Goal: Task Accomplishment & Management: Manage account settings

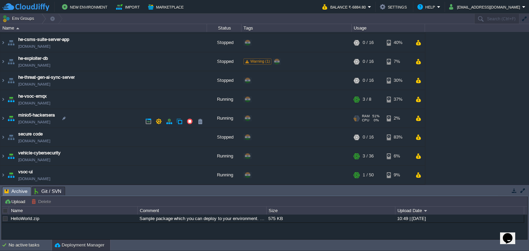
scroll to position [243, 0]
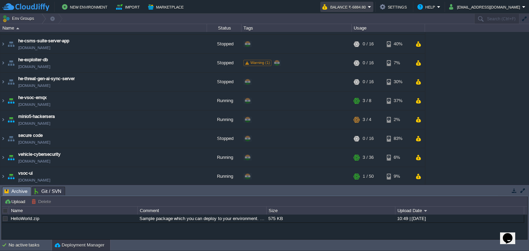
click at [368, 8] on button "Balance ₹-6884.80" at bounding box center [344, 7] width 45 height 8
click at [191, 62] on button "button" at bounding box center [190, 62] width 6 height 6
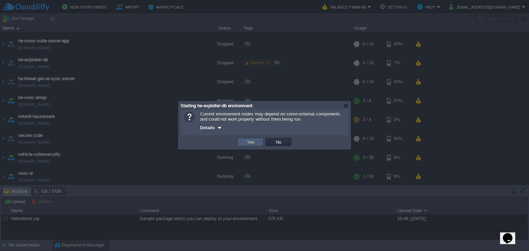
click at [251, 142] on button "Yes" at bounding box center [251, 142] width 12 height 6
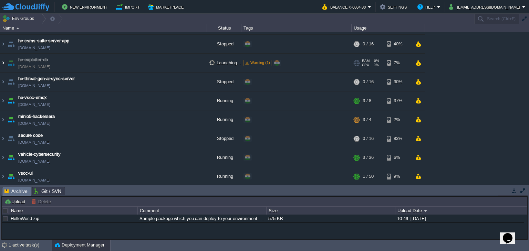
click at [5, 63] on img at bounding box center [3, 63] width 6 height 19
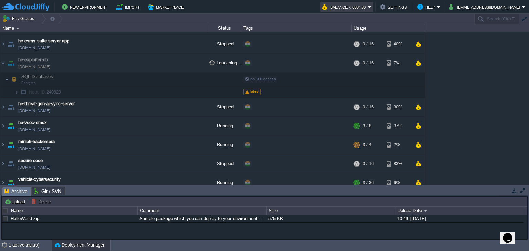
click at [368, 8] on button "Balance ₹-6884.80" at bounding box center [344, 7] width 45 height 8
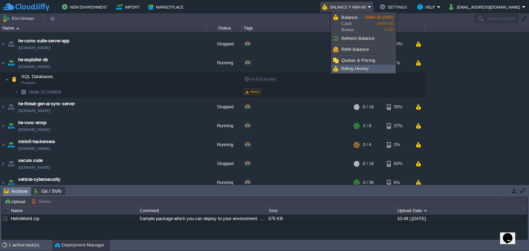
click at [346, 65] on link "Billing History" at bounding box center [363, 69] width 63 height 8
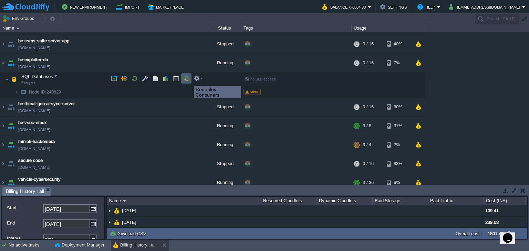
click at [189, 80] on button "button" at bounding box center [186, 78] width 6 height 6
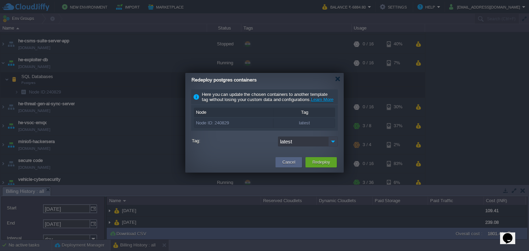
click at [333, 147] on img at bounding box center [333, 142] width 10 height 10
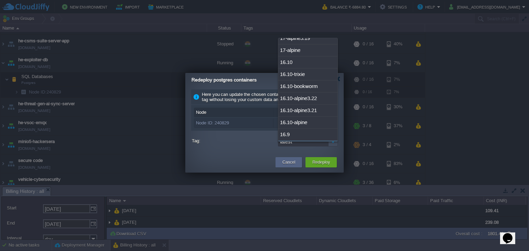
scroll to position [1988, 0]
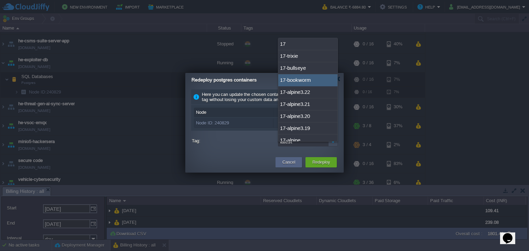
click at [314, 74] on div "17-bookworm" at bounding box center [307, 80] width 59 height 12
type input "17-bookworm"
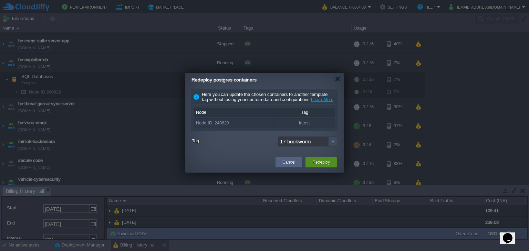
click at [320, 166] on button "Redeploy" at bounding box center [321, 162] width 18 height 7
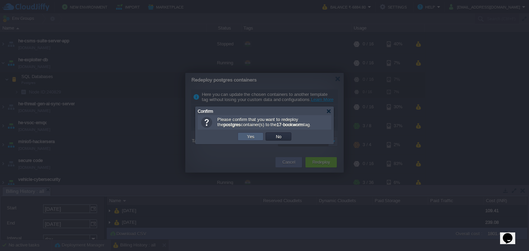
click at [254, 136] on button "Yes" at bounding box center [251, 137] width 12 height 6
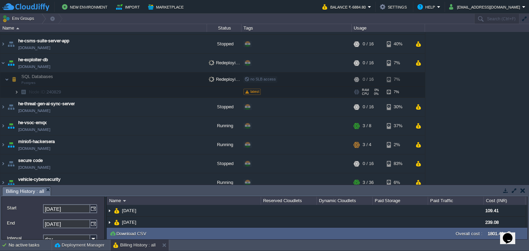
click at [17, 91] on img at bounding box center [16, 92] width 4 height 11
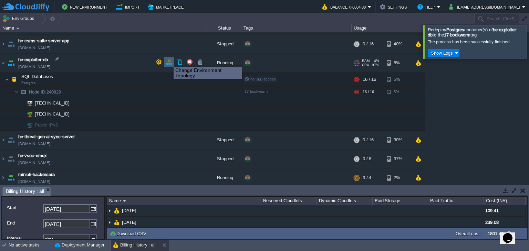
click at [168, 61] on button "button" at bounding box center [169, 62] width 6 height 6
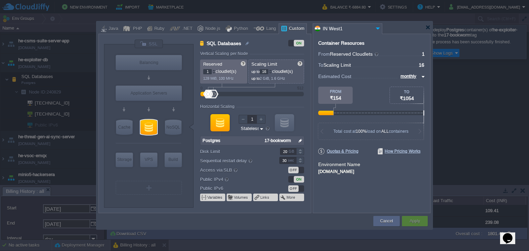
click at [264, 69] on input "16" at bounding box center [264, 71] width 9 height 5
type input "2"
click at [411, 205] on div "Container Resources From Reserved Cloudlets ... = 1 not added To Scaling Limit …" at bounding box center [372, 124] width 118 height 180
type input "32"
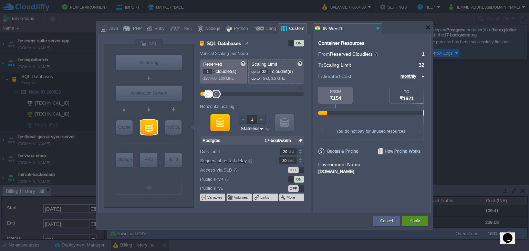
click at [416, 219] on button "Apply" at bounding box center [414, 221] width 10 height 7
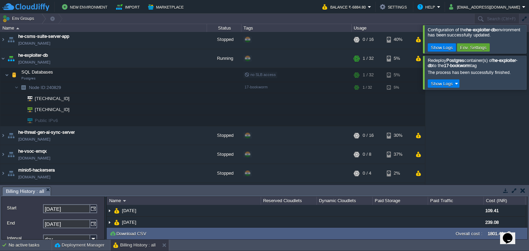
type input "Search (Ctrl+F)"
